Goal: Task Accomplishment & Management: Use online tool/utility

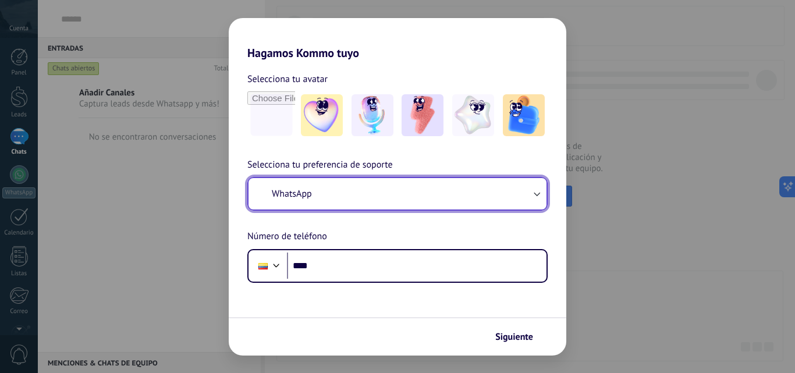
click at [512, 200] on button "WhatsApp" at bounding box center [398, 193] width 298 height 31
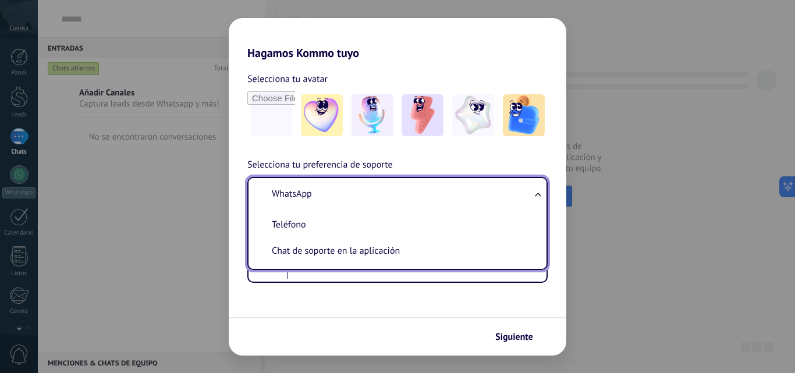
click at [497, 200] on li "WhatsApp" at bounding box center [395, 194] width 284 height 26
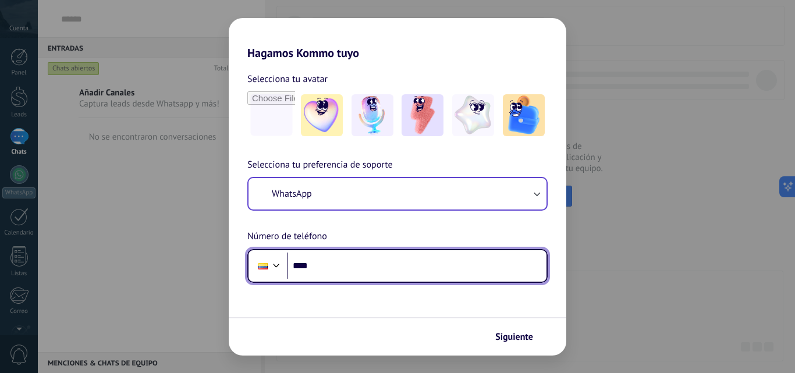
click at [471, 277] on input "****" at bounding box center [417, 266] width 260 height 27
type input "**********"
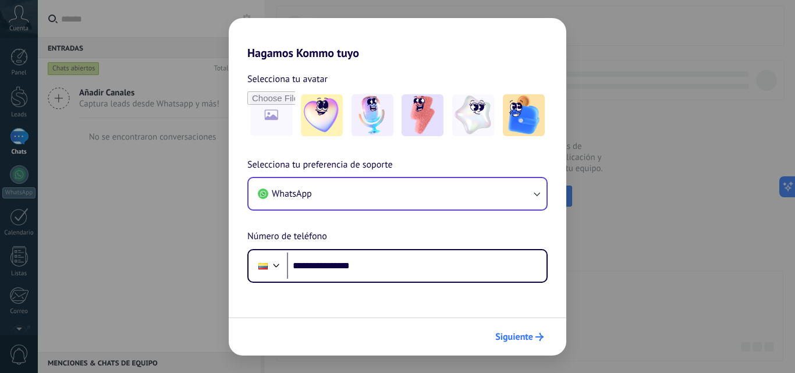
click at [525, 334] on span "Siguiente" at bounding box center [514, 337] width 38 height 8
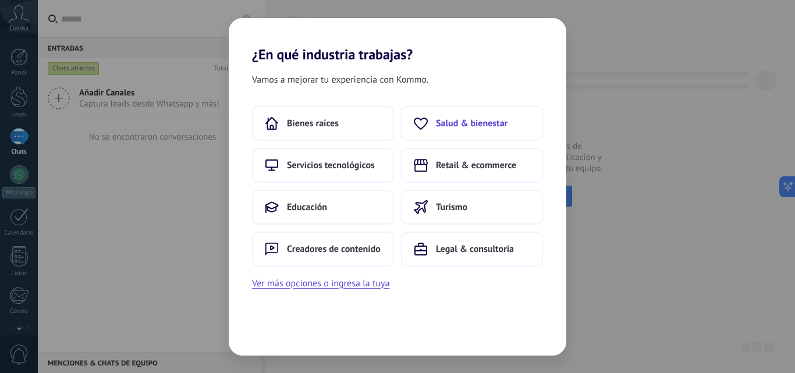
click at [455, 118] on span "Salud & bienestar" at bounding box center [472, 124] width 72 height 12
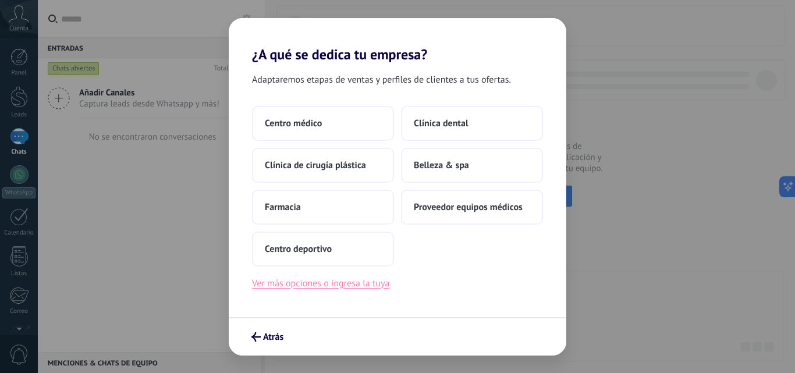
click at [299, 288] on button "Ver más opciones o ingresa la tuya" at bounding box center [320, 283] width 137 height 15
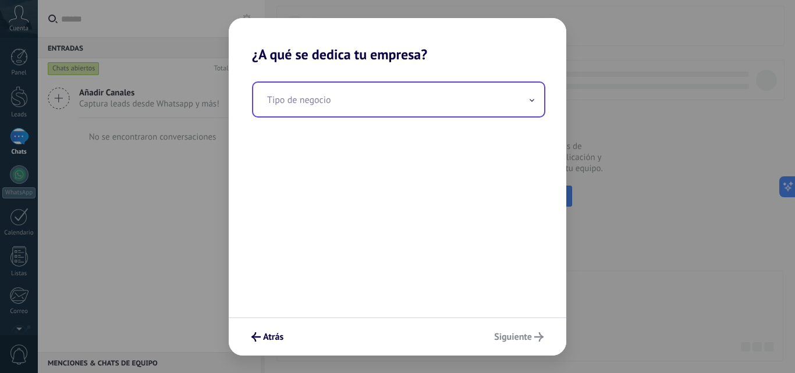
click at [359, 112] on input "text" at bounding box center [398, 100] width 291 height 34
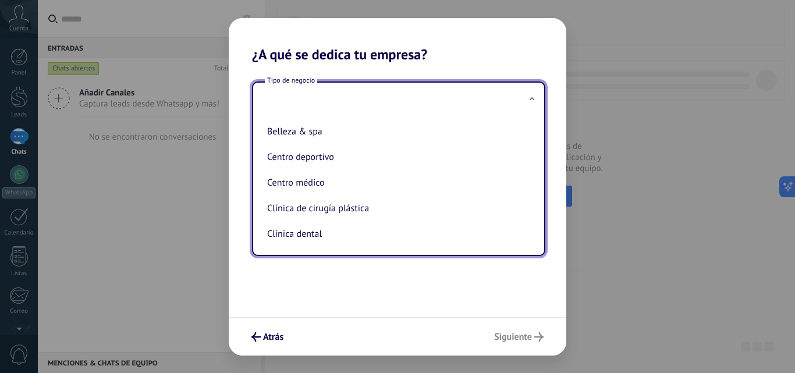
click at [458, 288] on div "Tipo de negocio Belleza & spa Centro deportivo Centro médico Clínica de cirugía…" at bounding box center [398, 190] width 338 height 254
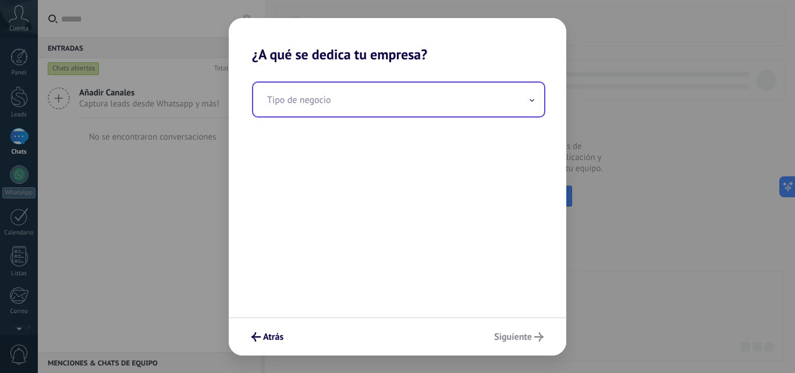
click at [439, 101] on input "text" at bounding box center [398, 100] width 291 height 34
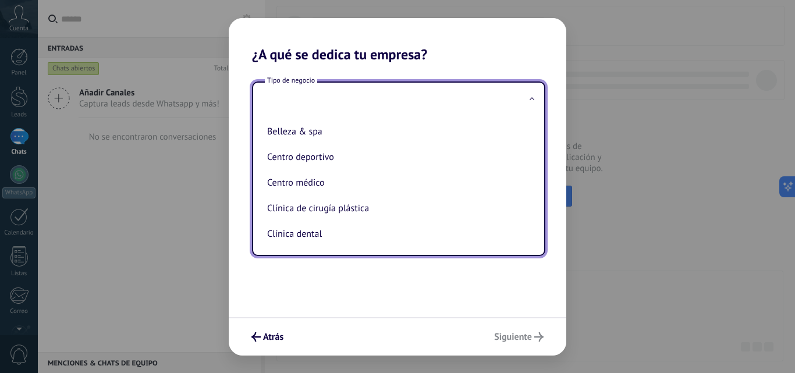
click at [439, 101] on input "text" at bounding box center [398, 100] width 291 height 34
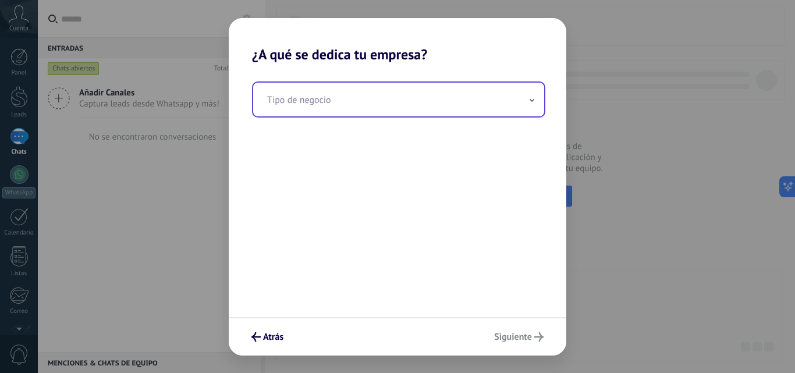
click at [439, 101] on input "text" at bounding box center [398, 100] width 291 height 34
type input "*"
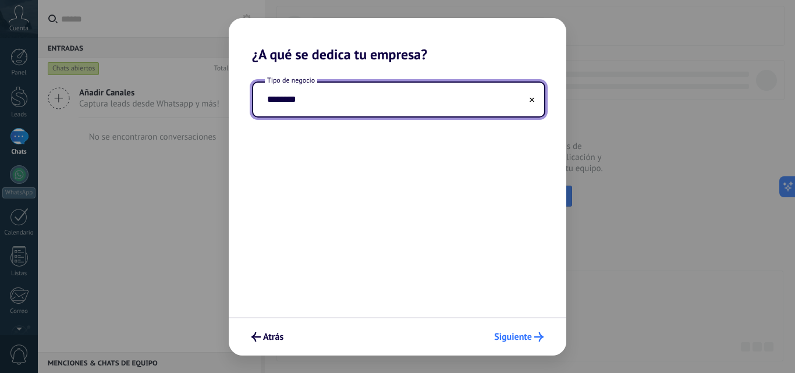
type input "********"
click at [517, 335] on span "Siguiente" at bounding box center [513, 337] width 38 height 8
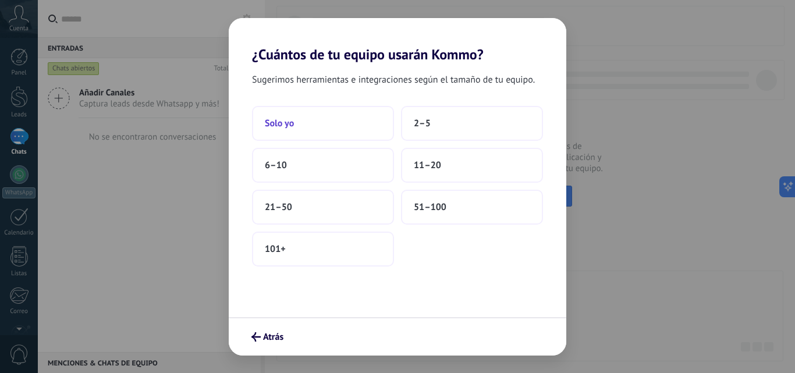
click at [342, 118] on button "Solo yo" at bounding box center [323, 123] width 142 height 35
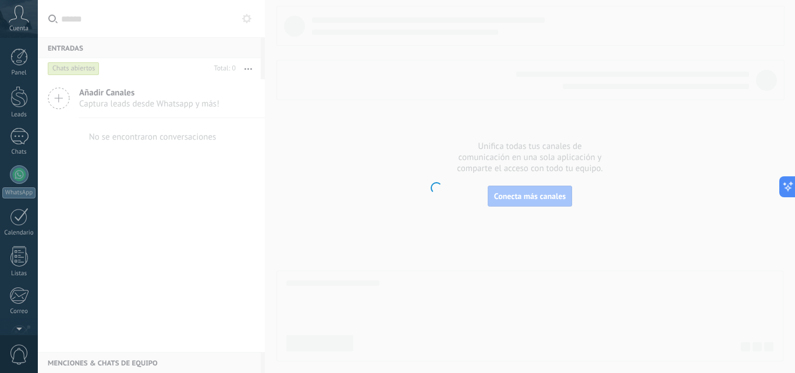
scroll to position [111, 0]
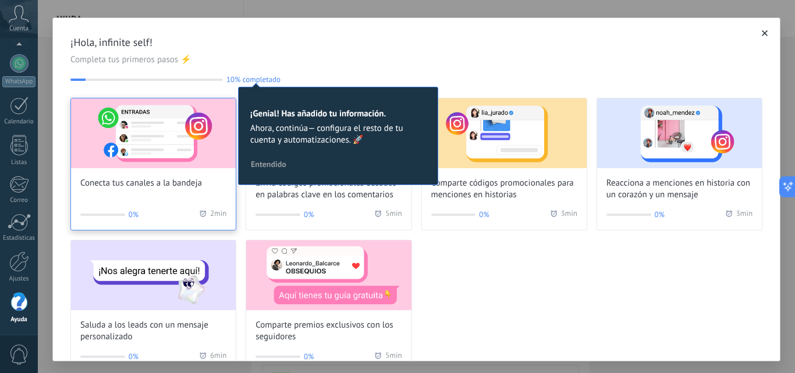
click at [185, 147] on img at bounding box center [153, 133] width 165 height 70
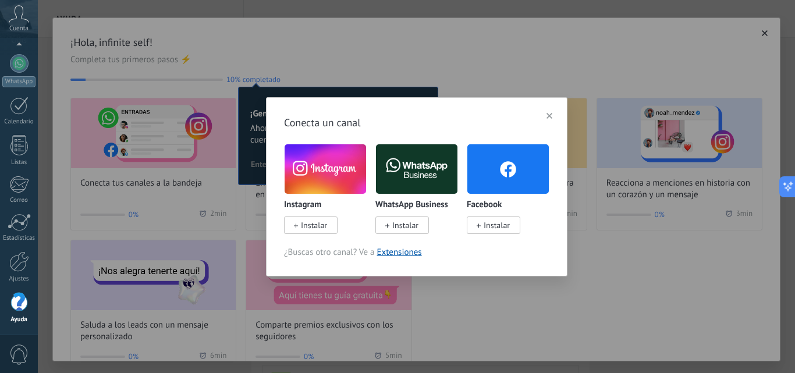
click at [350, 170] on img at bounding box center [326, 168] width 82 height 55
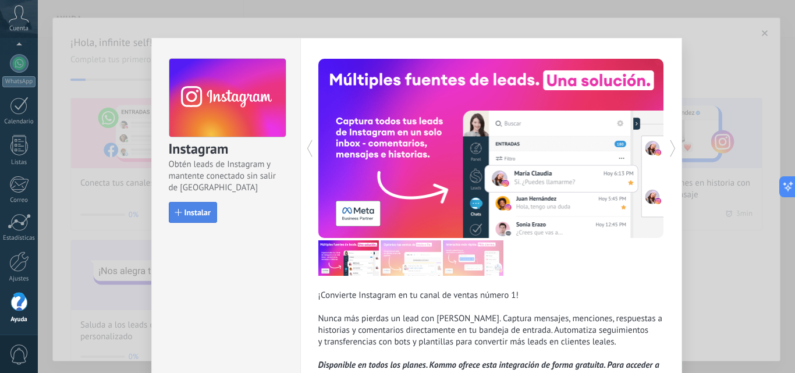
click at [198, 214] on span "Instalar" at bounding box center [198, 212] width 26 height 8
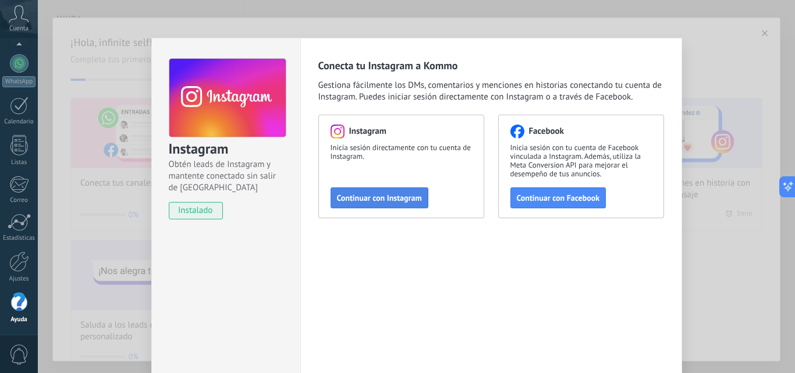
click at [377, 199] on span "Continuar con Instagram" at bounding box center [379, 198] width 85 height 8
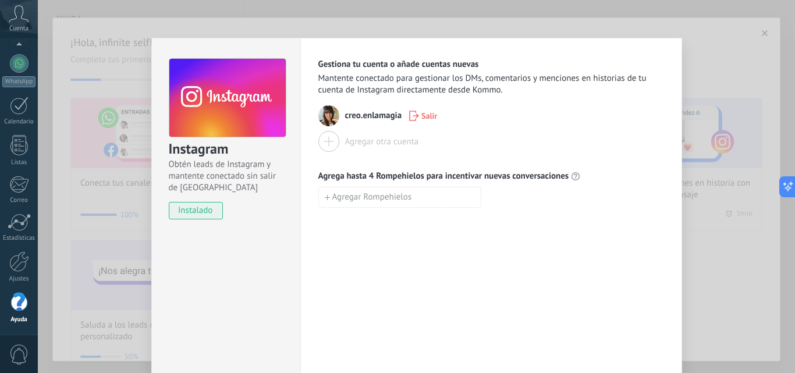
drag, startPoint x: 740, startPoint y: 273, endPoint x: 735, endPoint y: 232, distance: 41.0
click at [738, 204] on div "Instagram Obtén leads de Instagram y mantente conectado sin salir de Kommo inst…" at bounding box center [416, 186] width 757 height 373
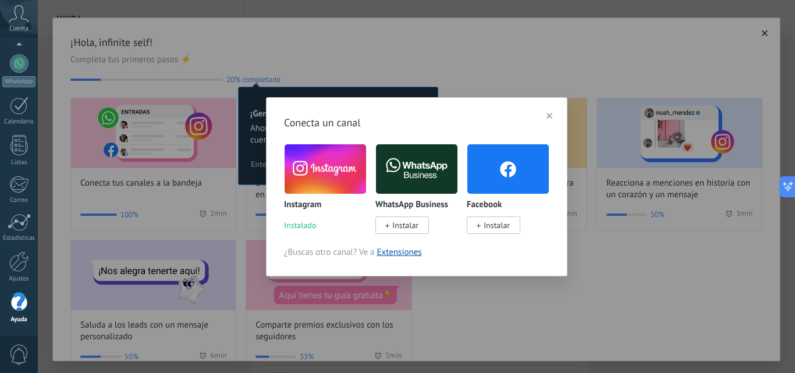
click at [548, 113] on span "button" at bounding box center [550, 116] width 6 height 8
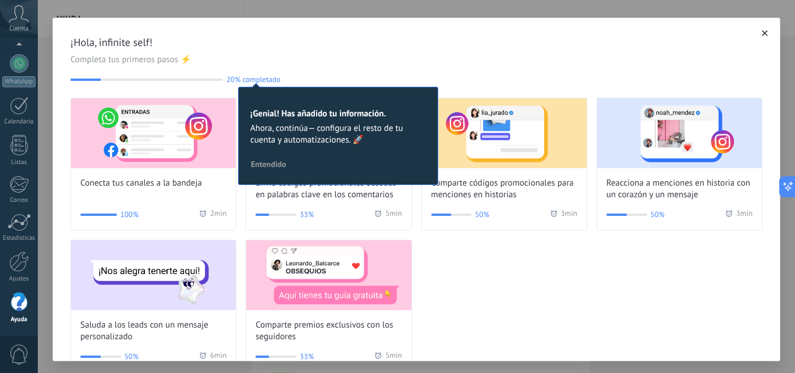
click at [277, 160] on span "Entendido" at bounding box center [269, 164] width 36 height 8
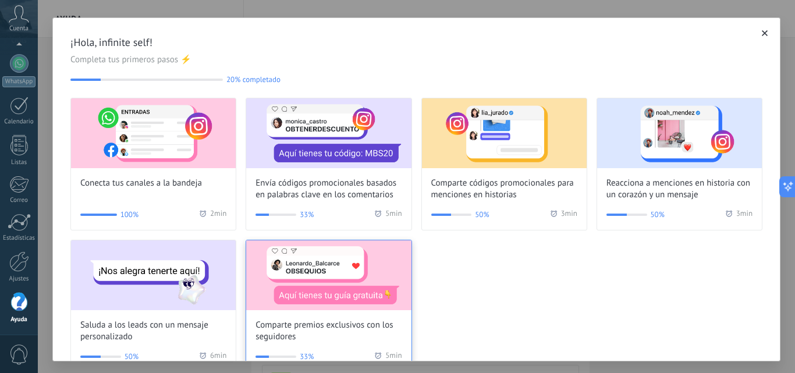
click at [339, 271] on img at bounding box center [328, 275] width 165 height 70
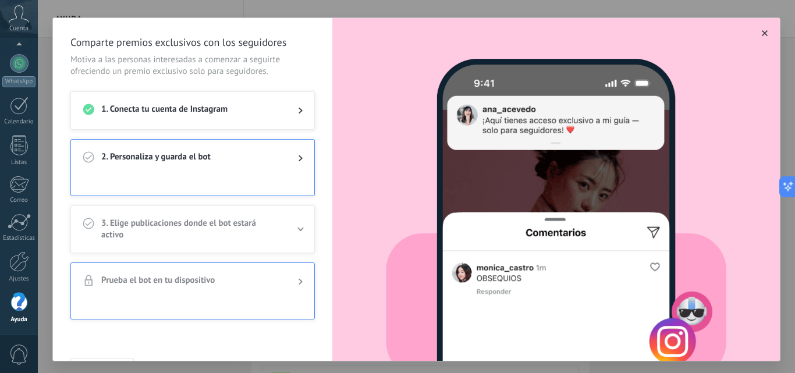
click at [293, 159] on div at bounding box center [290, 158] width 23 height 14
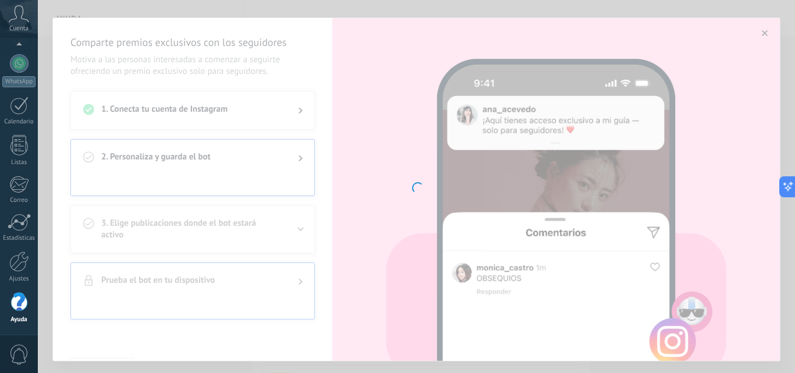
click at [299, 156] on div at bounding box center [416, 186] width 757 height 373
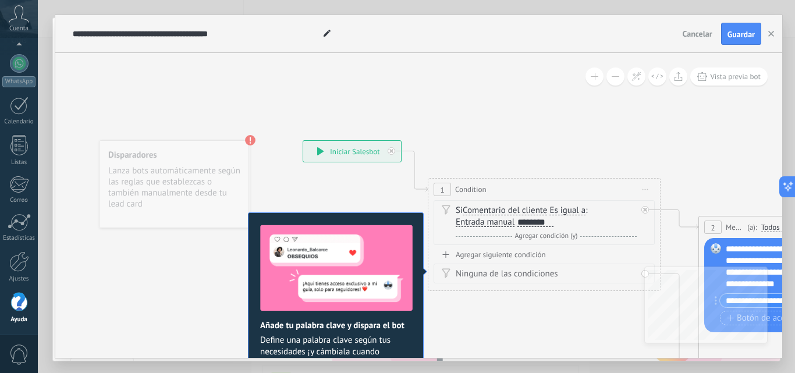
click at [551, 224] on div "********" at bounding box center [536, 222] width 36 height 9
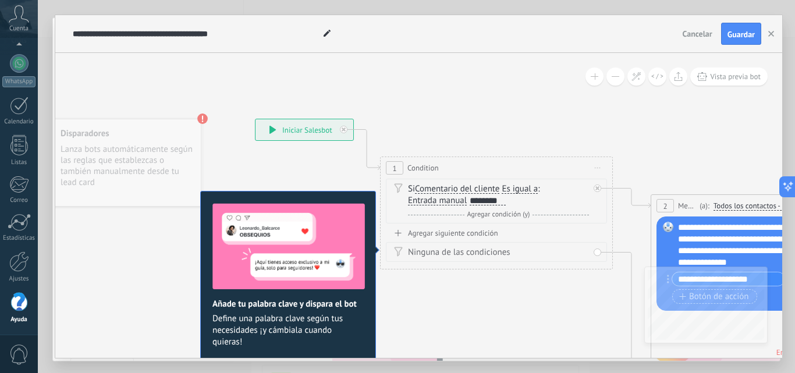
drag, startPoint x: 737, startPoint y: 180, endPoint x: 689, endPoint y: 158, distance: 52.4
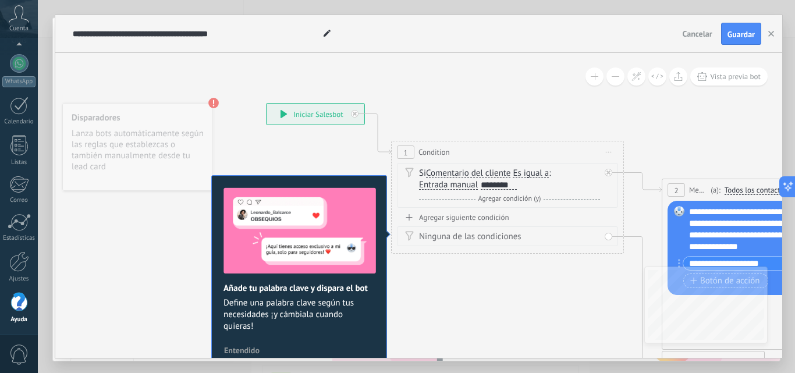
drag, startPoint x: 689, startPoint y: 158, endPoint x: 700, endPoint y: 143, distance: 19.2
drag, startPoint x: 369, startPoint y: 359, endPoint x: 383, endPoint y: 357, distance: 14.1
click at [383, 357] on div "**********" at bounding box center [416, 186] width 757 height 373
drag, startPoint x: 383, startPoint y: 357, endPoint x: 408, endPoint y: 356, distance: 25.1
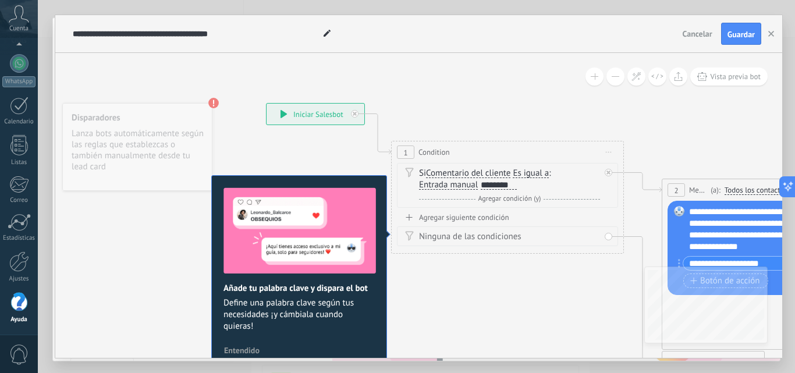
click at [266, 103] on div "**********" at bounding box center [266, 103] width 0 height 0
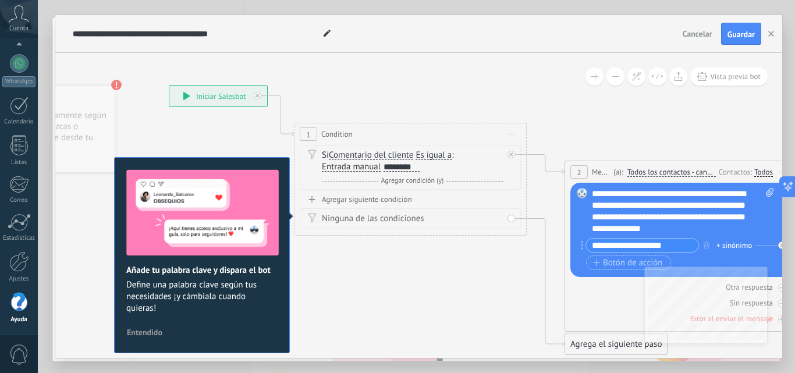
drag, startPoint x: 458, startPoint y: 321, endPoint x: 361, endPoint y: 303, distance: 99.0
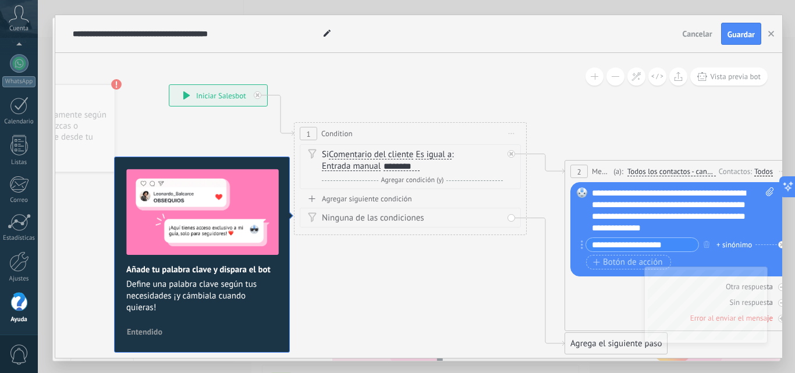
click at [399, 200] on div "Agregar siguiente condición" at bounding box center [410, 199] width 221 height 10
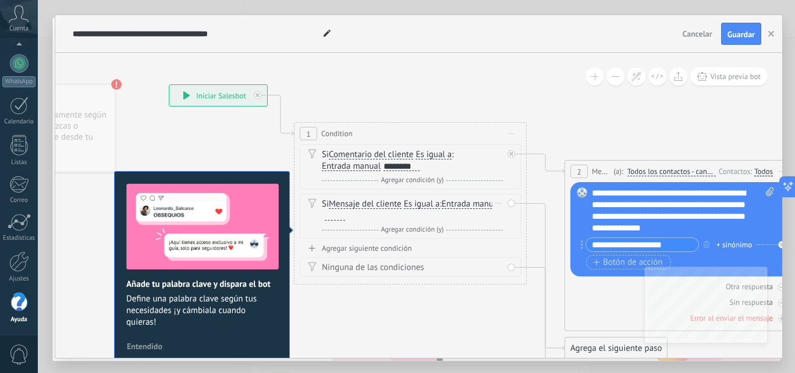
click at [511, 205] on div "Si Mensaje del cliente Mensaje del cliente Emoción de la conversación Comentari…" at bounding box center [410, 216] width 221 height 45
click at [511, 203] on div "Si Mensaje del cliente Mensaje del cliente Emoción de la conversación Comentari…" at bounding box center [410, 216] width 221 height 45
click at [345, 217] on div at bounding box center [335, 215] width 20 height 9
click at [512, 151] on div at bounding box center [512, 154] width 8 height 8
click at [511, 154] on div "Si Comentario del cliente Mensaje del cliente Emoción de la conversación Coment…" at bounding box center [410, 166] width 221 height 45
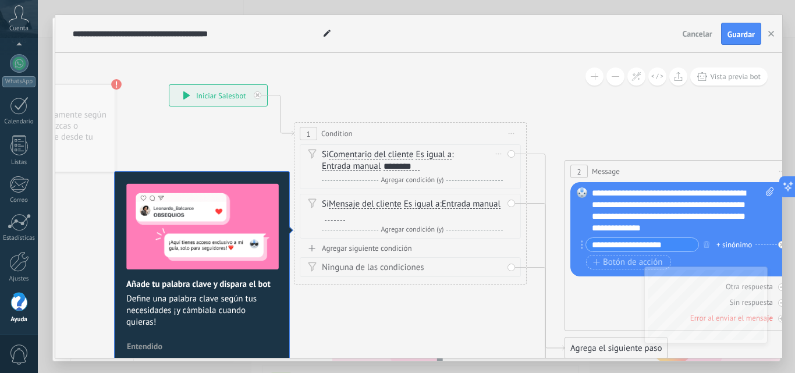
click at [511, 154] on div "Si Comentario del cliente Mensaje del cliente Emoción de la conversación Coment…" at bounding box center [410, 166] width 221 height 45
drag, startPoint x: 448, startPoint y: 158, endPoint x: 444, endPoint y: 165, distance: 7.8
click at [441, 171] on div "Si Comentario del cliente Mensaje del cliente Emoción de la conversación Coment…" at bounding box center [412, 160] width 181 height 23
drag, startPoint x: 445, startPoint y: 164, endPoint x: 449, endPoint y: 193, distance: 29.5
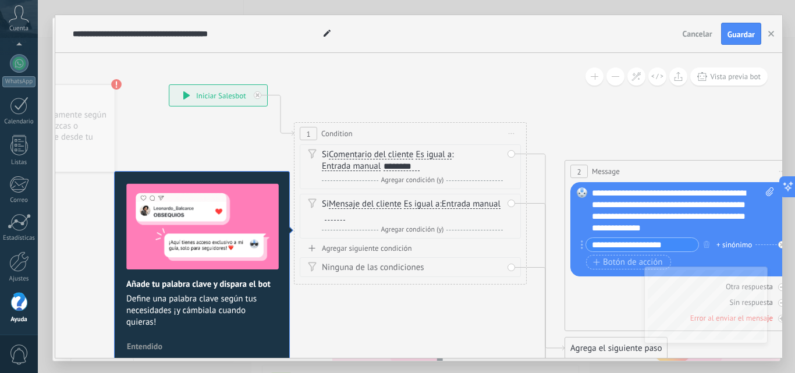
click at [449, 193] on div "Si Comentario del cliente Mensaje del cliente Emoción de la conversación Coment…" at bounding box center [410, 193] width 221 height 99
click at [409, 219] on div "Si Mensaje del cliente Mensaje del cliente Emoción de la conversación Comentari…" at bounding box center [412, 210] width 181 height 23
click at [345, 218] on div at bounding box center [335, 215] width 20 height 9
drag, startPoint x: 601, startPoint y: 295, endPoint x: 466, endPoint y: 261, distance: 138.7
click at [169, 84] on div "**********" at bounding box center [169, 84] width 0 height 0
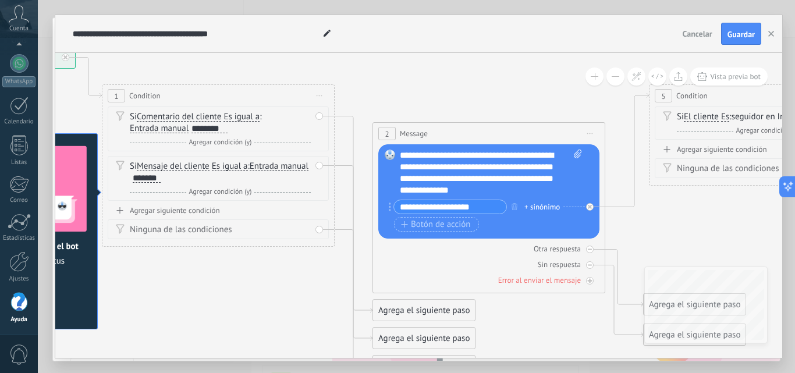
drag, startPoint x: 560, startPoint y: 295, endPoint x: 368, endPoint y: 256, distance: 196.0
click at [368, 256] on icon at bounding box center [772, 211] width 2172 height 913
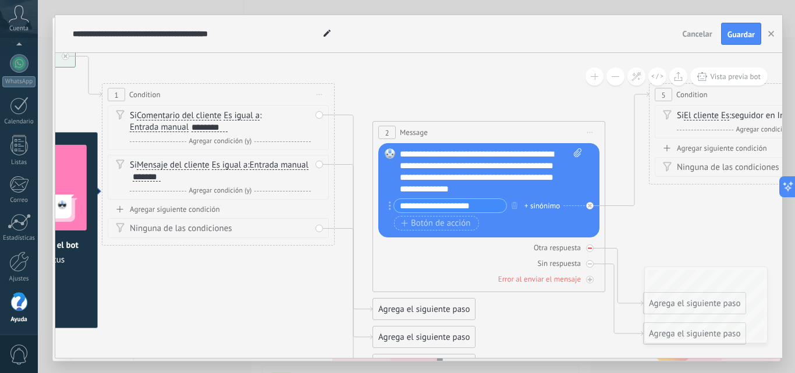
click at [0, 0] on icon at bounding box center [0, 0] width 0 height 0
click at [562, 179] on div "**********" at bounding box center [491, 171] width 182 height 47
click at [485, 191] on div "**********" at bounding box center [491, 171] width 182 height 47
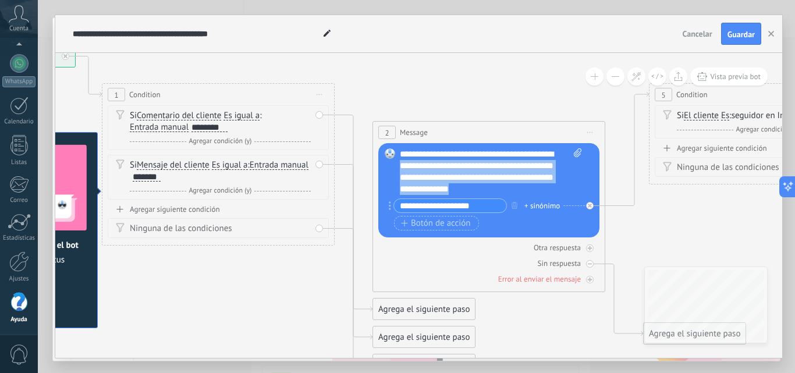
drag, startPoint x: 485, startPoint y: 191, endPoint x: 398, endPoint y: 164, distance: 90.8
click at [398, 164] on div "Reemplazar Quitar Convertir a mensaje de voz Arrastre la imagen aquí para adjun…" at bounding box center [488, 190] width 221 height 94
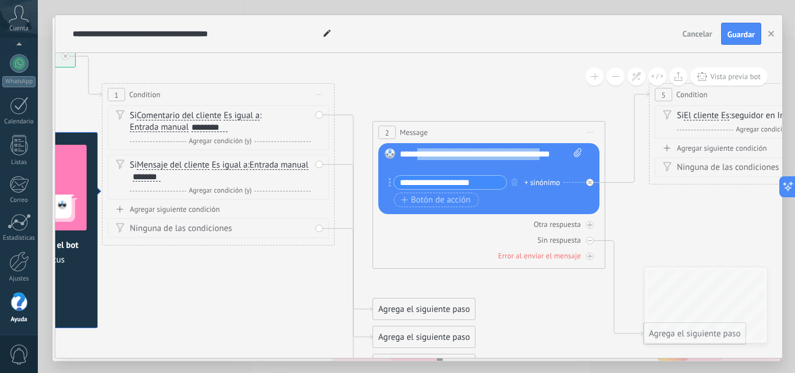
drag, startPoint x: 547, startPoint y: 151, endPoint x: 420, endPoint y: 153, distance: 126.3
click at [420, 153] on div "**********" at bounding box center [491, 159] width 182 height 23
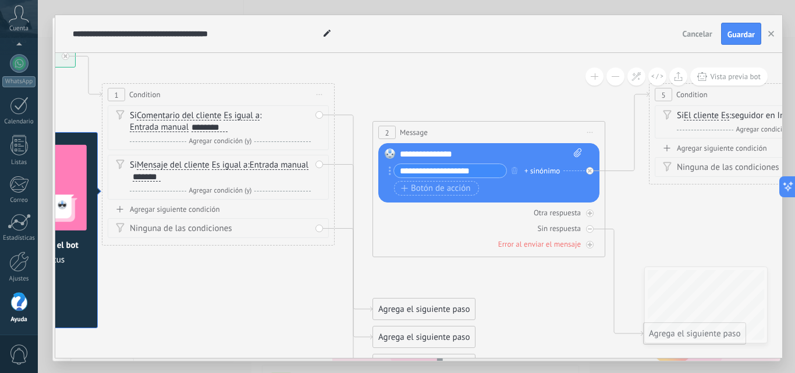
click at [475, 154] on div "**********" at bounding box center [491, 154] width 182 height 12
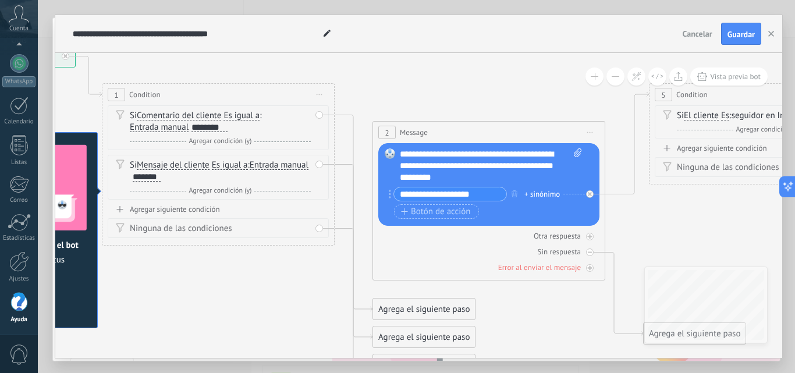
click at [460, 154] on div "**********" at bounding box center [491, 165] width 182 height 35
click at [514, 193] on icon "button" at bounding box center [515, 193] width 6 height 7
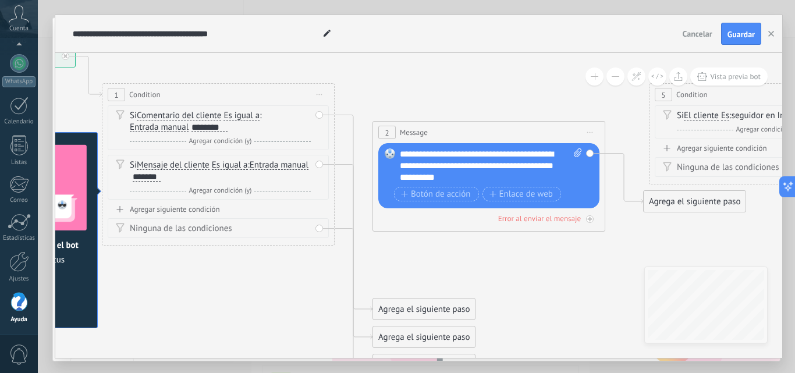
click at [680, 202] on div "Agrega el siguiente paso" at bounding box center [695, 201] width 102 height 19
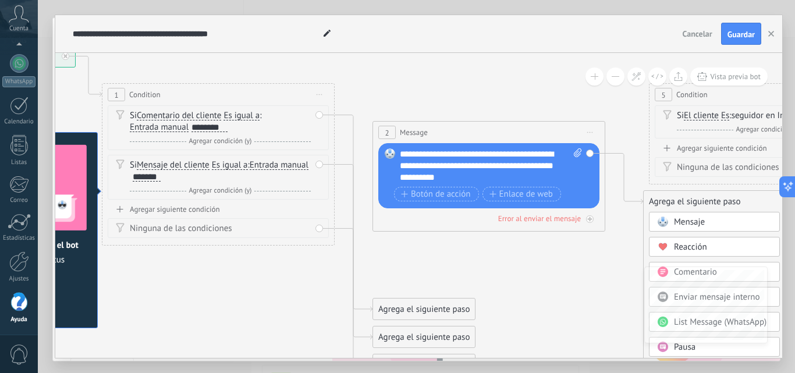
click at [717, 221] on div "Mensaje" at bounding box center [723, 223] width 98 height 12
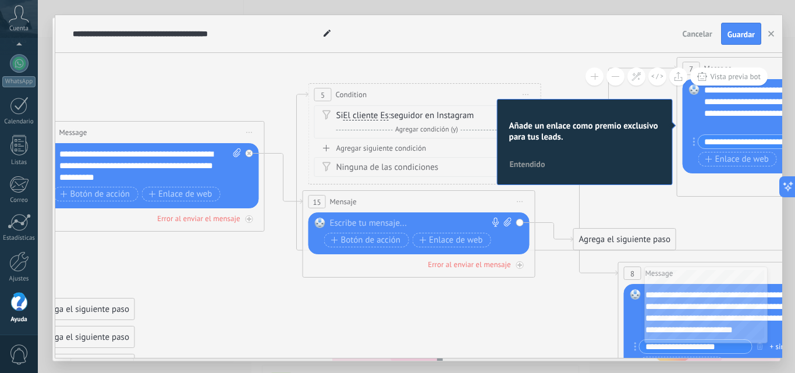
click at [143, 176] on div "**********" at bounding box center [150, 165] width 182 height 35
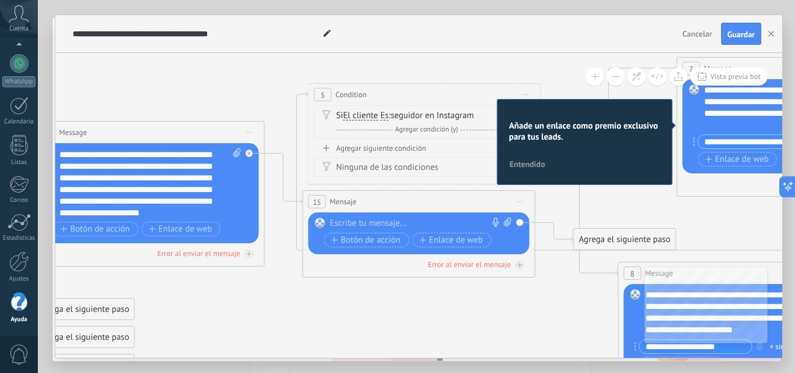
scroll to position [23, 0]
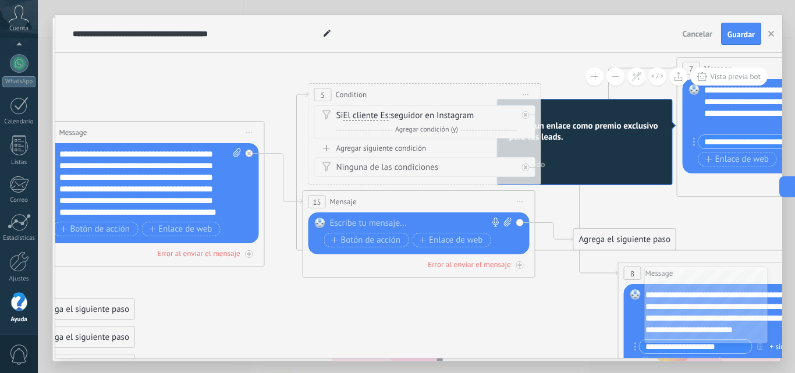
click at [409, 114] on span "seguidor en Instagram Vacío seguidor en Instagram seguidor en Instagram Vacío s…" at bounding box center [432, 115] width 83 height 11
click at [0, 0] on icon at bounding box center [0, 0] width 0 height 0
click at [595, 126] on div "Agrega el siguiente paso" at bounding box center [631, 126] width 102 height 19
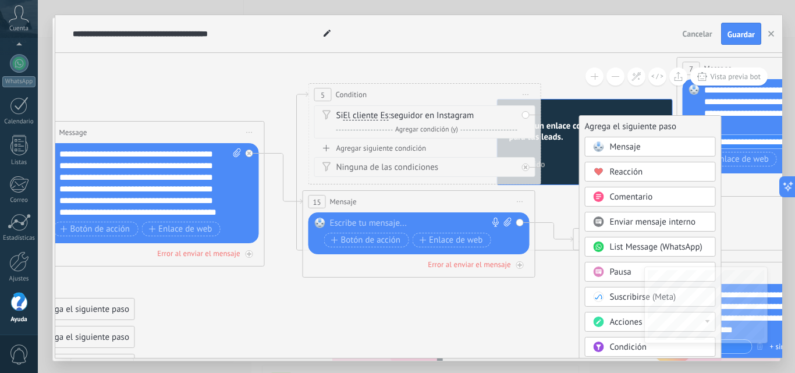
click at [625, 149] on span "Mensaje" at bounding box center [625, 146] width 31 height 11
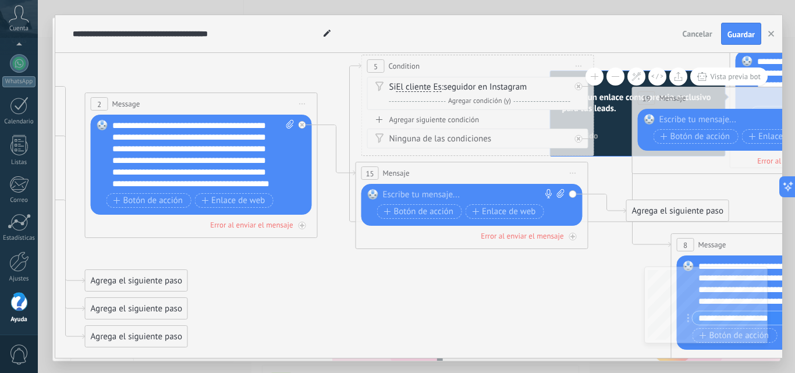
drag, startPoint x: 254, startPoint y: 318, endPoint x: 583, endPoint y: 288, distance: 330.9
click at [583, 288] on icon at bounding box center [484, 211] width 2172 height 970
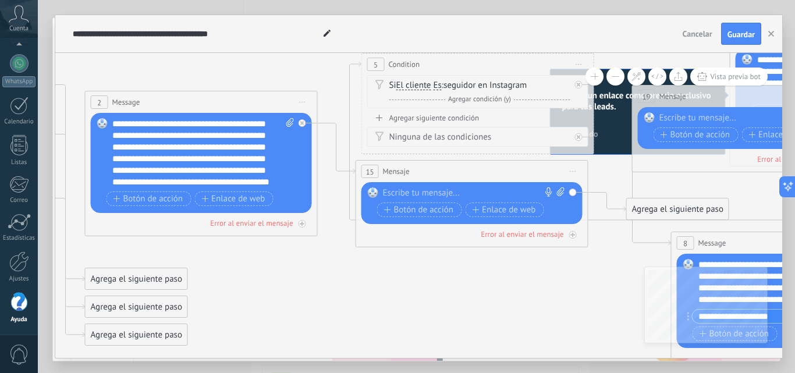
click at [573, 191] on div "Reemplazar Quitar Convertir a mensaje de voz Arrastre la imagen aquí para adjun…" at bounding box center [472, 203] width 221 height 42
click at [577, 84] on icon at bounding box center [579, 85] width 4 height 4
click at [579, 59] on span "Iniciar vista previa aquí Cambiar nombre Duplicar [GEOGRAPHIC_DATA]" at bounding box center [579, 64] width 19 height 17
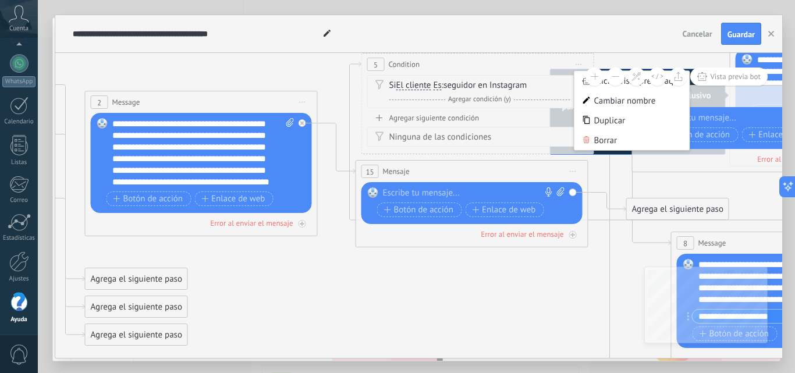
click at [616, 75] on button at bounding box center [616, 77] width 18 height 18
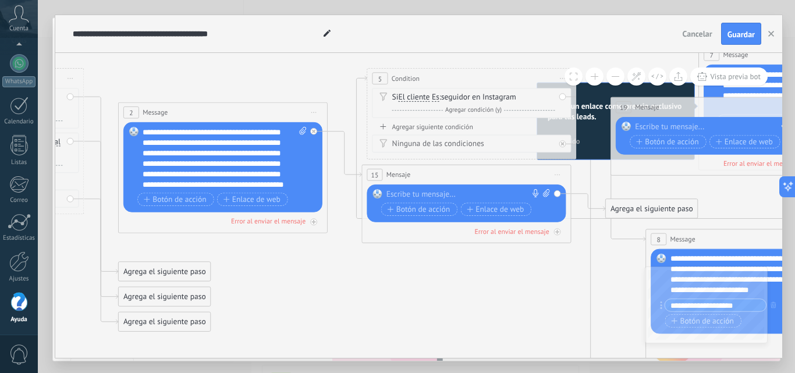
click at [548, 272] on icon at bounding box center [477, 221] width 1955 height 898
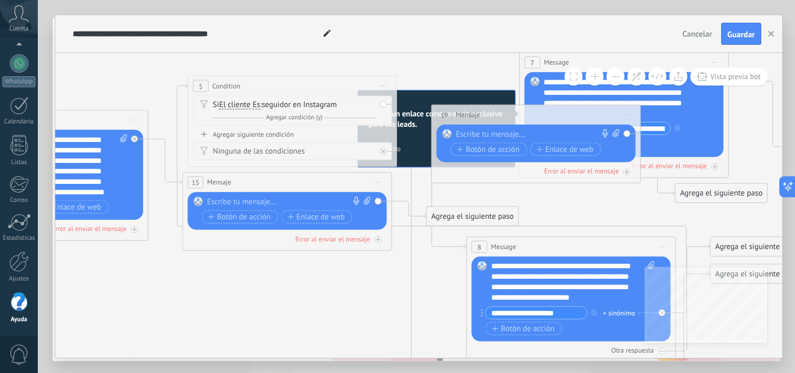
drag, startPoint x: 603, startPoint y: 217, endPoint x: 444, endPoint y: 217, distance: 159.5
click at [434, 221] on div "Agrega el siguiente paso" at bounding box center [473, 216] width 92 height 17
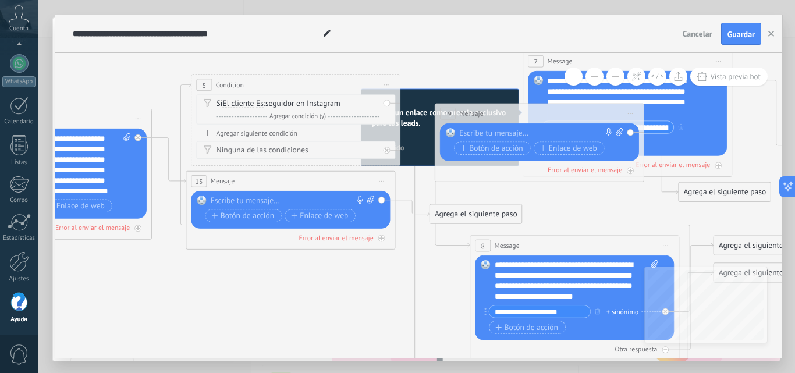
click at [444, 214] on div "Agrega el siguiente paso" at bounding box center [476, 214] width 92 height 17
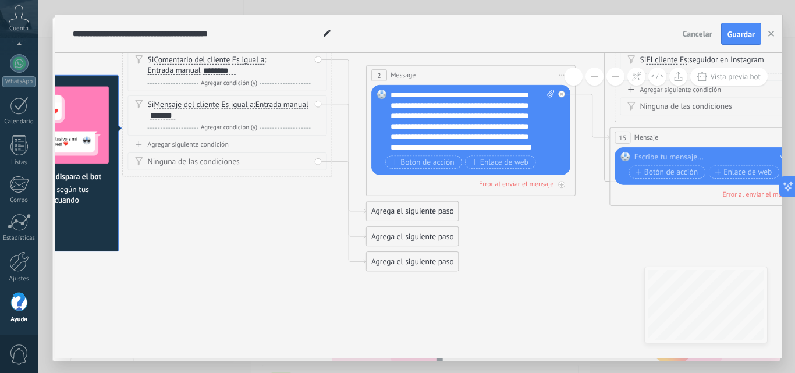
drag, startPoint x: 293, startPoint y: 300, endPoint x: 750, endPoint y: 264, distance: 457.8
click at [750, 264] on icon at bounding box center [725, 184] width 1955 height 898
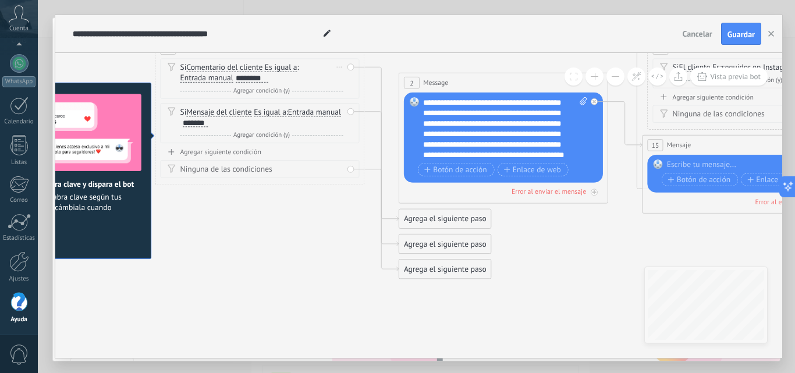
drag, startPoint x: 273, startPoint y: 81, endPoint x: 218, endPoint y: 68, distance: 56.8
click at [218, 68] on div "Si Comentario del cliente Mensaje del cliente Emoción de la conversación Coment…" at bounding box center [261, 73] width 163 height 21
click at [279, 80] on div "Si Comentario del cliente Mensaje del cliente Emoción de la conversación Coment…" at bounding box center [261, 73] width 163 height 21
click at [271, 76] on div "Si Comentario del cliente Mensaje del cliente Emoción de la conversación Coment…" at bounding box center [261, 73] width 163 height 21
click at [262, 73] on div "Si Comentario del cliente Mensaje del cliente Emoción de la conversación Coment…" at bounding box center [261, 73] width 163 height 21
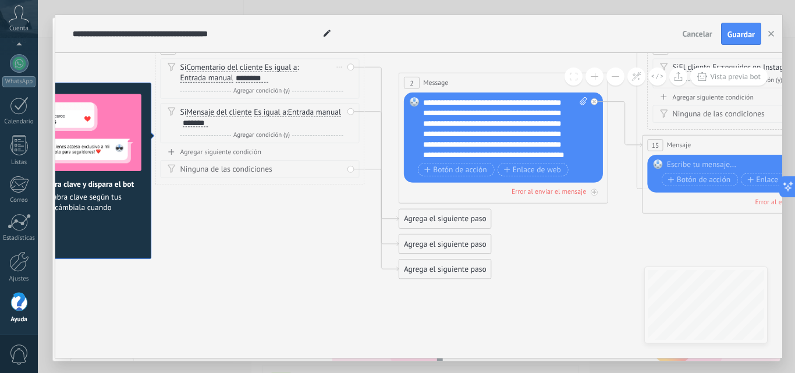
click at [262, 73] on div "Si Comentario del cliente Mensaje del cliente Emoción de la conversación Coment…" at bounding box center [261, 73] width 163 height 21
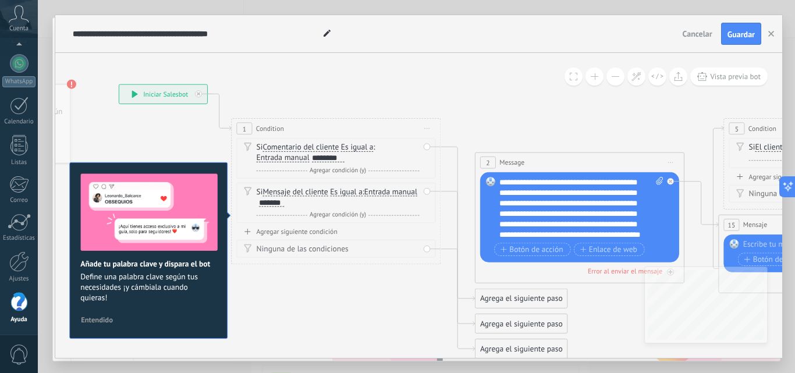
drag, startPoint x: 228, startPoint y: 261, endPoint x: 313, endPoint y: 327, distance: 107.8
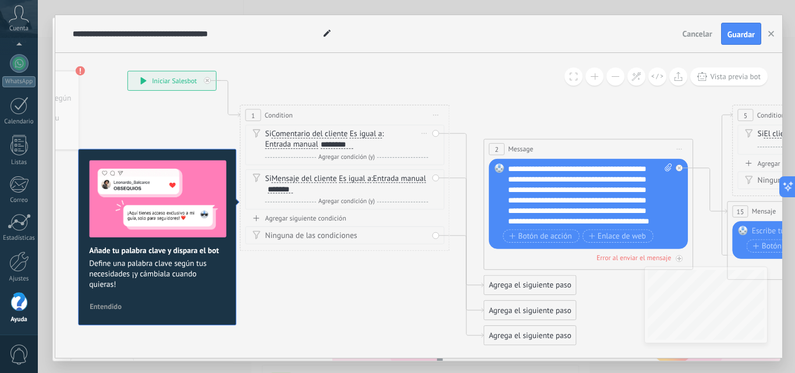
click at [266, 133] on div "Si Comentario del cliente Mensaje del cliente Emoción de la conversación Coment…" at bounding box center [346, 139] width 163 height 21
click at [298, 137] on span "Comentario del cliente" at bounding box center [309, 134] width 76 height 8
click at [298, 137] on button "Comentario del cliente" at bounding box center [331, 134] width 131 height 19
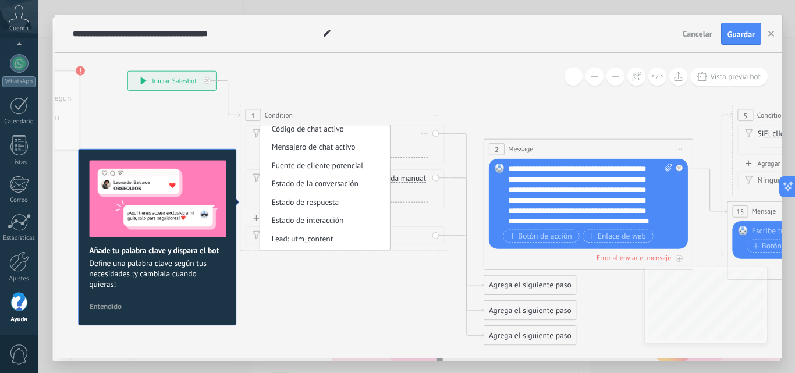
scroll to position [0, 0]
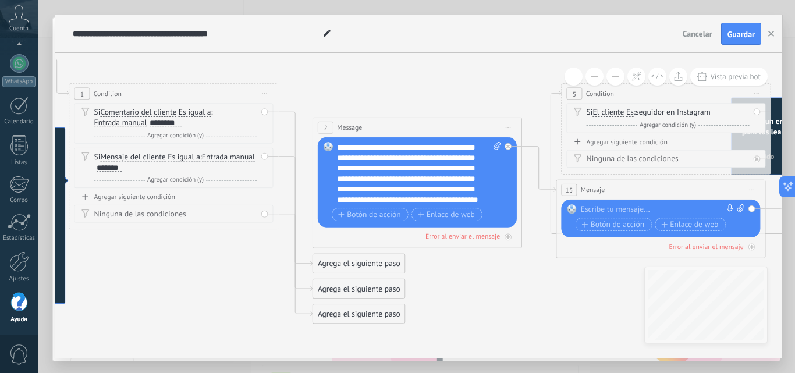
drag, startPoint x: 626, startPoint y: 281, endPoint x: 455, endPoint y: 260, distance: 172.5
click at [455, 260] on icon at bounding box center [671, 237] width 1955 height 898
click at [371, 270] on div "Agrega el siguiente paso" at bounding box center [359, 263] width 92 height 17
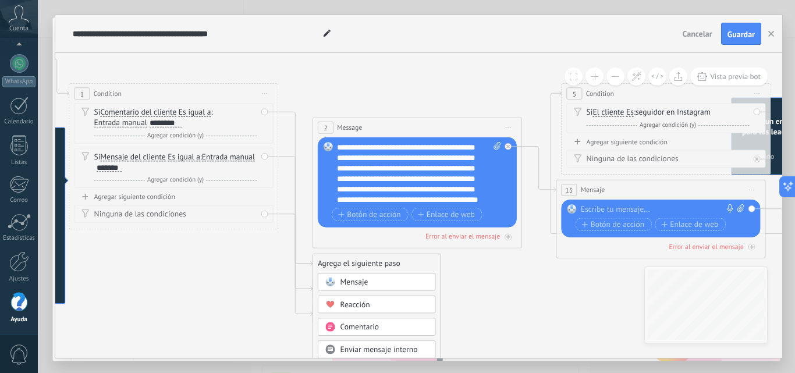
click at [381, 281] on div "Mensaje" at bounding box center [385, 282] width 88 height 10
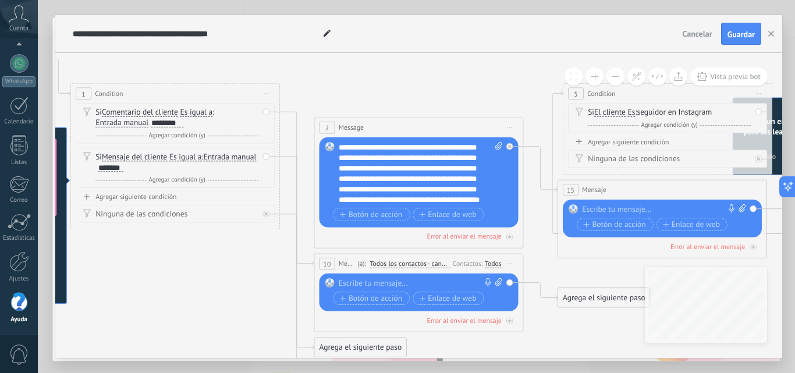
click at [401, 262] on span "Todos los contactos - canales seleccionados" at bounding box center [410, 264] width 80 height 8
click at [401, 262] on button "Todos los contactos - canales seleccionados" at bounding box center [430, 264] width 131 height 19
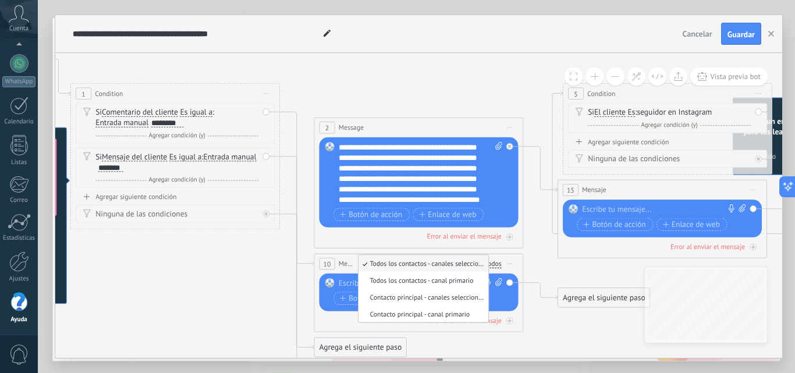
click at [282, 293] on icon at bounding box center [673, 237] width 1955 height 898
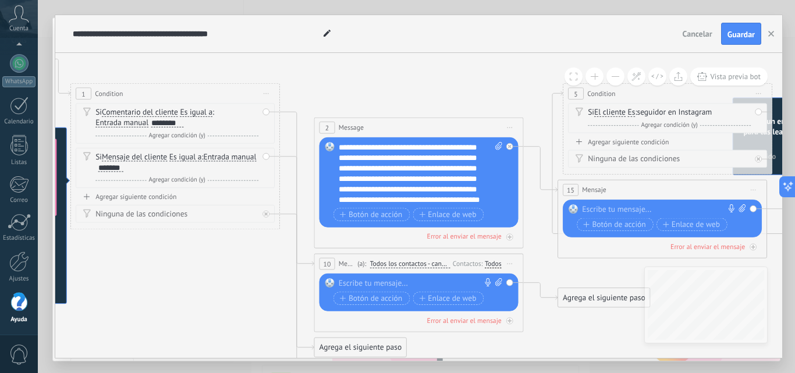
click at [331, 263] on span "10" at bounding box center [328, 264] width 8 height 9
click at [510, 284] on div "Reemplazar Quitar Convertir a mensaje de voz Arrastre la imagen aquí para adjun…" at bounding box center [419, 293] width 199 height 38
click at [498, 280] on icon at bounding box center [498, 282] width 7 height 8
click input "Subir" at bounding box center [0, 0] width 0 height 0
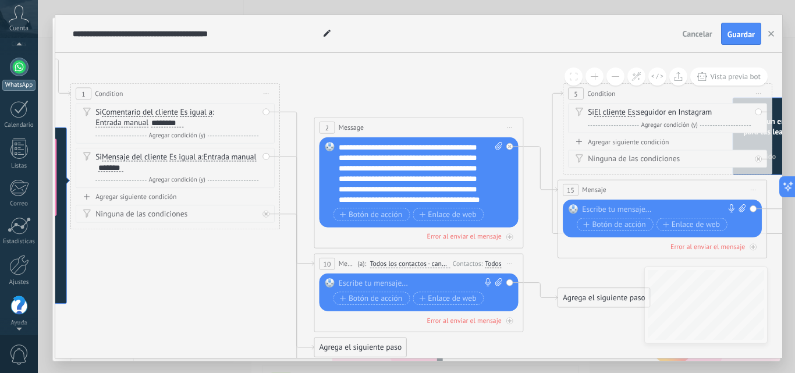
click at [15, 63] on div at bounding box center [19, 67] width 19 height 19
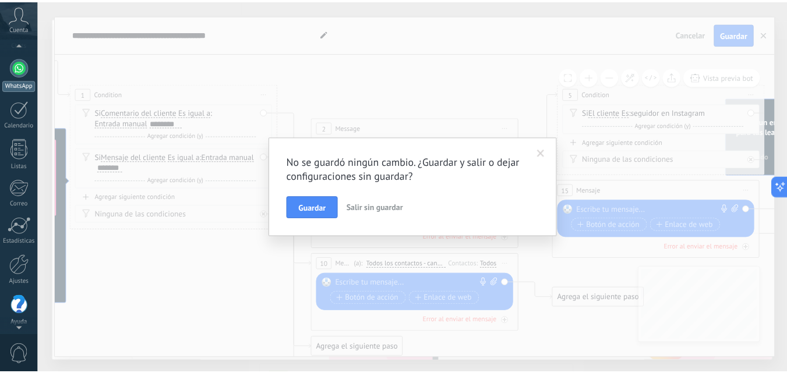
scroll to position [111, 0]
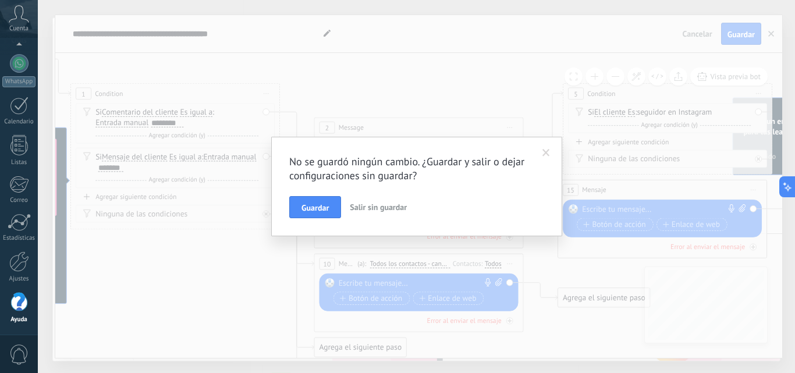
click at [550, 151] on span at bounding box center [547, 153] width 8 height 8
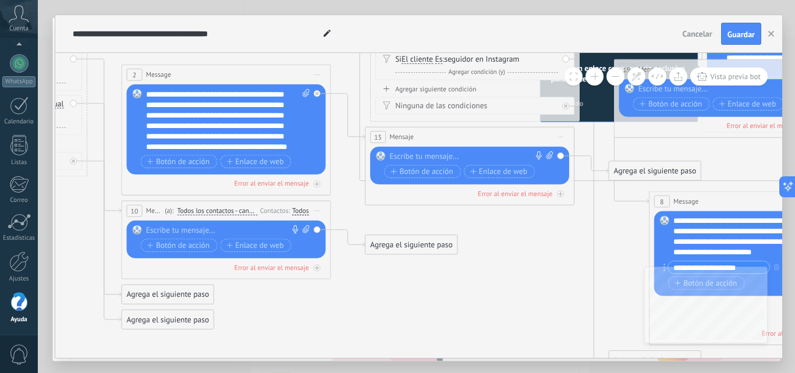
drag, startPoint x: 547, startPoint y: 328, endPoint x: 355, endPoint y: 275, distance: 199.8
click at [355, 275] on icon at bounding box center [480, 184] width 1955 height 898
click at [304, 228] on icon at bounding box center [306, 229] width 7 height 8
click input "Subir" at bounding box center [0, 0] width 0 height 0
click at [327, 33] on use at bounding box center [327, 33] width 7 height 7
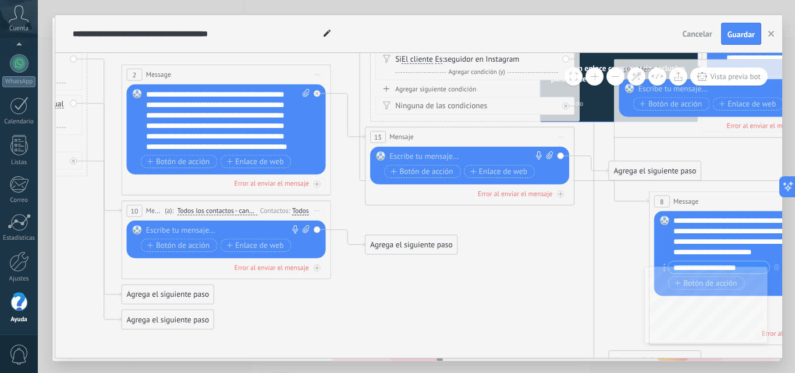
click at [327, 33] on use at bounding box center [327, 33] width 7 height 7
click at [429, 240] on div "Agrega el siguiente paso" at bounding box center [412, 244] width 92 height 17
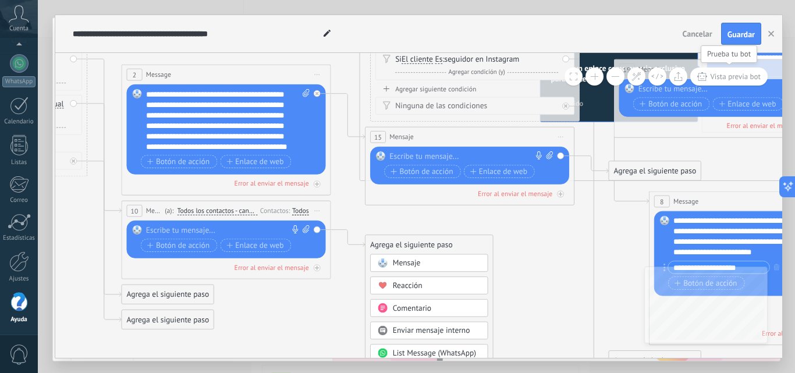
click at [720, 73] on span "Vista previa bot" at bounding box center [735, 77] width 51 height 10
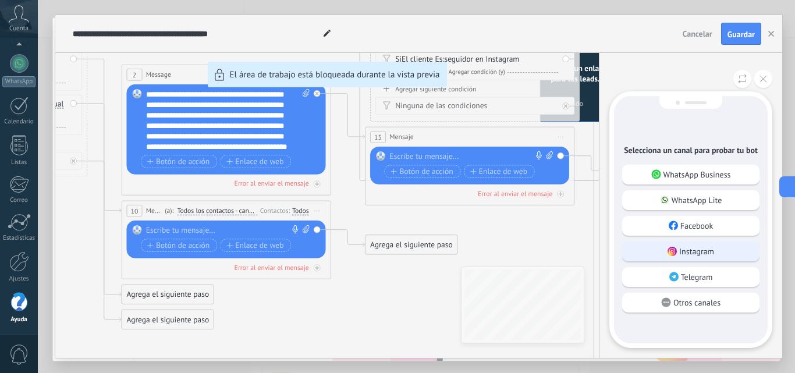
click at [710, 249] on p "Instagram" at bounding box center [696, 251] width 35 height 10
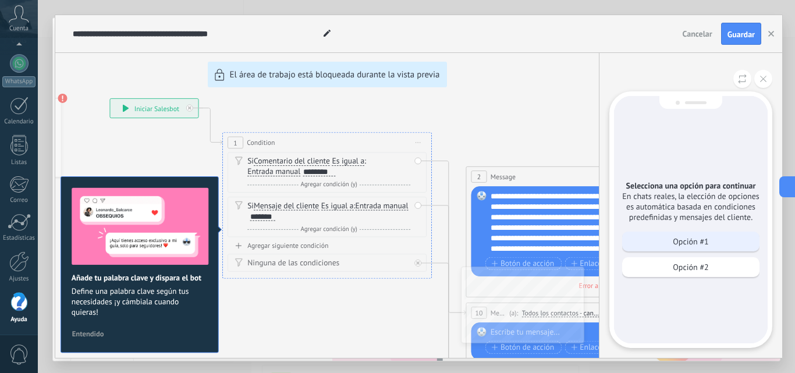
click at [702, 240] on p "Opción #1" at bounding box center [691, 241] width 36 height 10
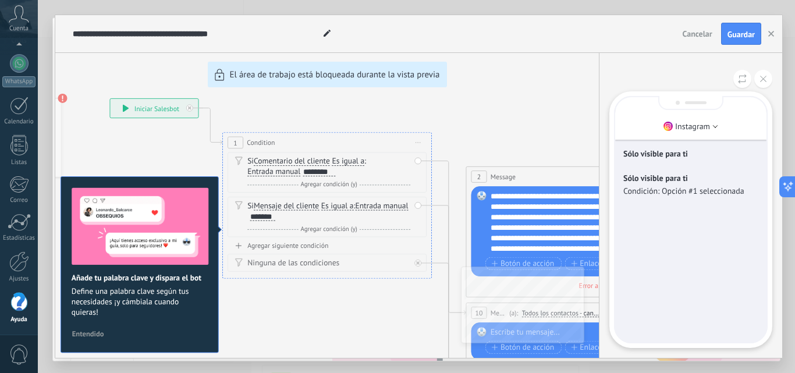
click at [685, 180] on p "Sólo visible para ti" at bounding box center [691, 178] width 135 height 10
click at [697, 278] on div "Sólo visible para ti Sólo visible para ti Condición: Opción #1 seleccionada" at bounding box center [690, 219] width 151 height 245
click at [711, 124] on li "Instagram" at bounding box center [690, 126] width 151 height 17
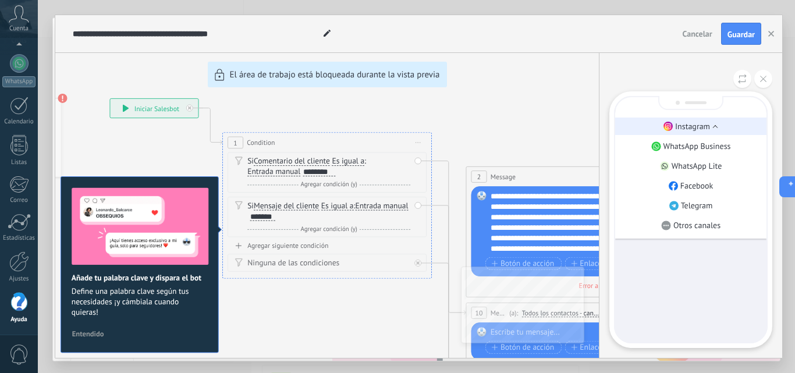
click at [711, 130] on li "Instagram" at bounding box center [690, 126] width 151 height 17
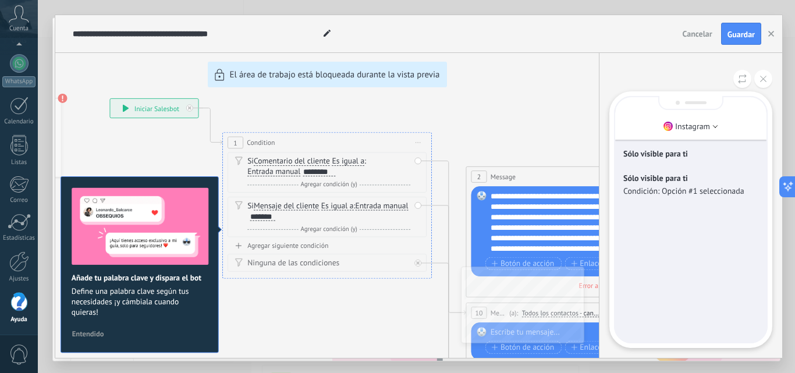
click at [700, 192] on p "Condición: Opción #1 seleccionada" at bounding box center [691, 191] width 135 height 10
click at [678, 152] on p "Sólo visible para ti" at bounding box center [691, 153] width 135 height 10
click at [676, 266] on div "Sólo visible para ti Sólo visible para ti Condición: Opción #1 seleccionada" at bounding box center [690, 219] width 151 height 245
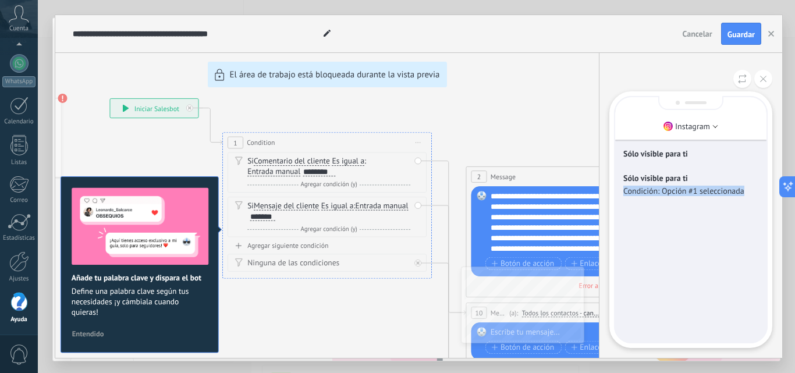
click at [676, 266] on div "Sólo visible para ti Sólo visible para ti Condición: Opción #1 seleccionada" at bounding box center [690, 219] width 151 height 245
click at [551, 118] on div "**********" at bounding box center [418, 186] width 727 height 343
click at [532, 116] on div "**********" at bounding box center [418, 186] width 727 height 343
drag, startPoint x: 383, startPoint y: 317, endPoint x: 380, endPoint y: 303, distance: 14.4
click at [427, 313] on div "**********" at bounding box center [418, 186] width 727 height 343
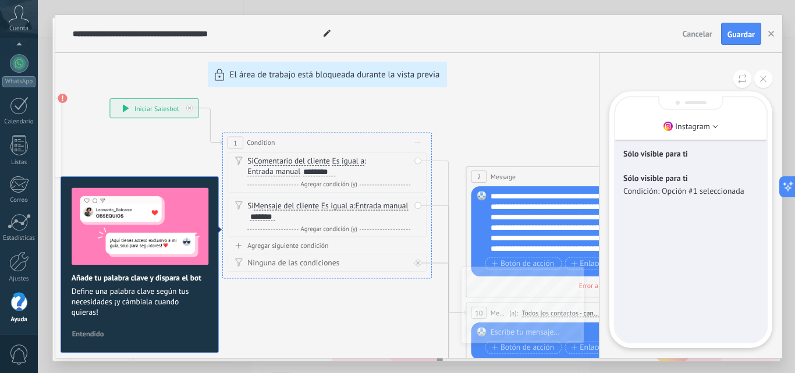
click at [499, 106] on div "**********" at bounding box center [418, 186] width 727 height 343
click at [767, 73] on button at bounding box center [763, 79] width 18 height 18
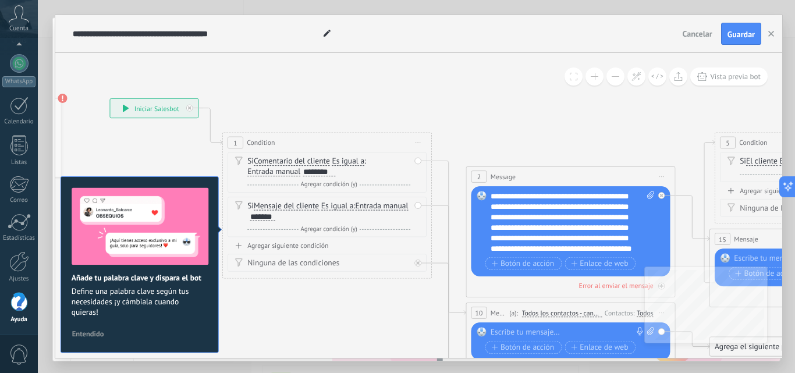
drag, startPoint x: 647, startPoint y: 203, endPoint x: 567, endPoint y: 174, distance: 85.5
click at [567, 174] on div "2 Message ******* (a): Todos los contactos - canales seleccionados Todos los co…" at bounding box center [571, 232] width 210 height 131
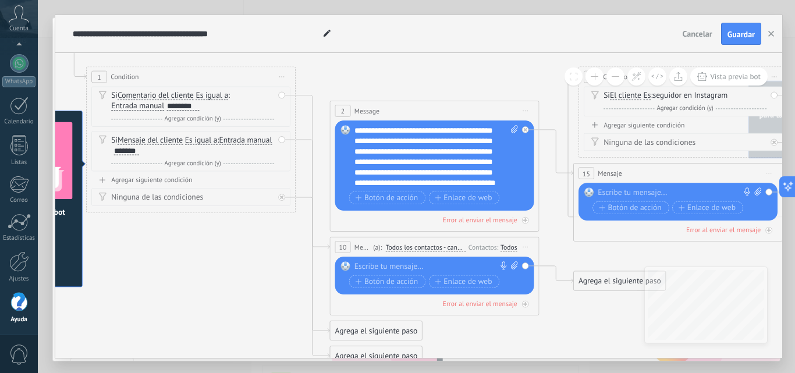
drag, startPoint x: 562, startPoint y: 141, endPoint x: 426, endPoint y: 76, distance: 151.3
click at [426, 76] on icon at bounding box center [689, 220] width 1955 height 898
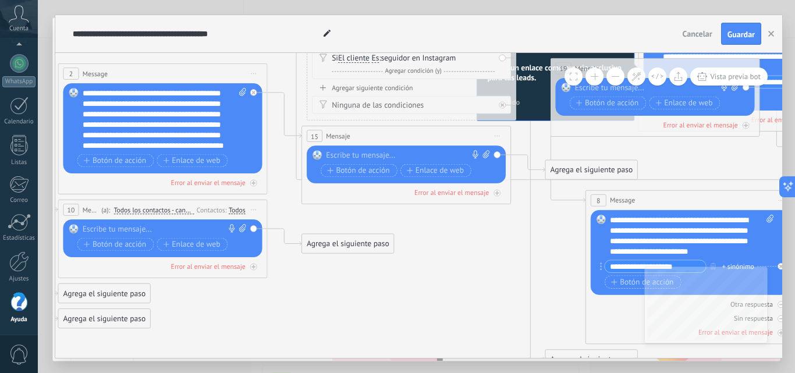
drag, startPoint x: 585, startPoint y: 334, endPoint x: 313, endPoint y: 296, distance: 274.4
click at [313, 296] on icon at bounding box center [417, 182] width 1955 height 898
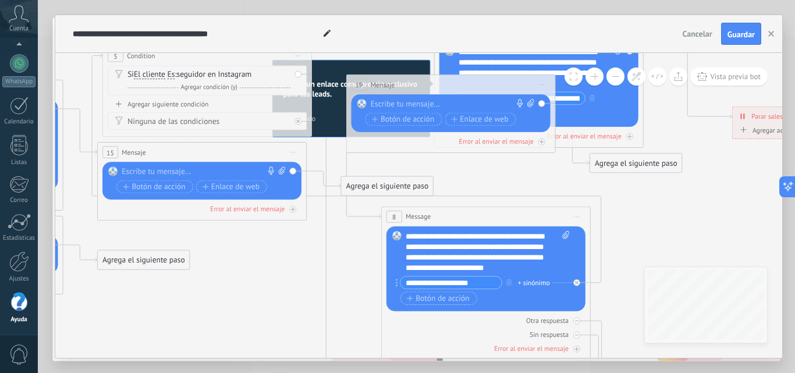
drag, startPoint x: 395, startPoint y: 264, endPoint x: 190, endPoint y: 280, distance: 205.0
click at [190, 280] on icon at bounding box center [213, 199] width 1955 height 898
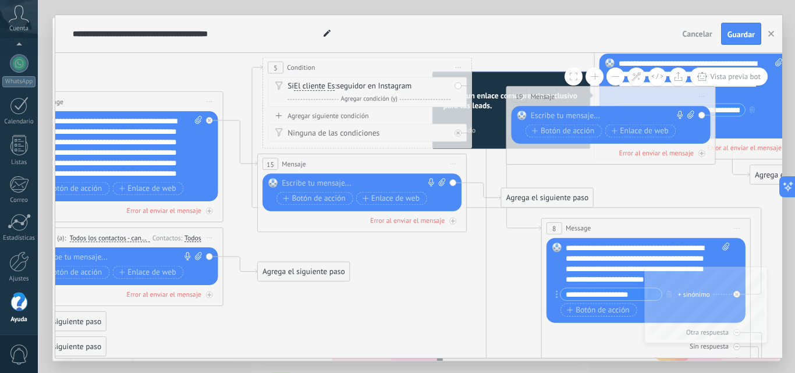
drag, startPoint x: 635, startPoint y: 212, endPoint x: 795, endPoint y: 225, distance: 160.6
click at [795, 225] on div "**********" at bounding box center [416, 186] width 757 height 373
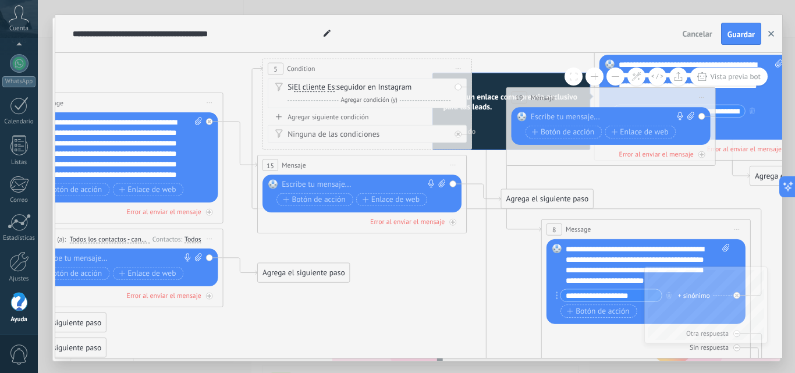
click at [774, 37] on button "button" at bounding box center [771, 34] width 17 height 22
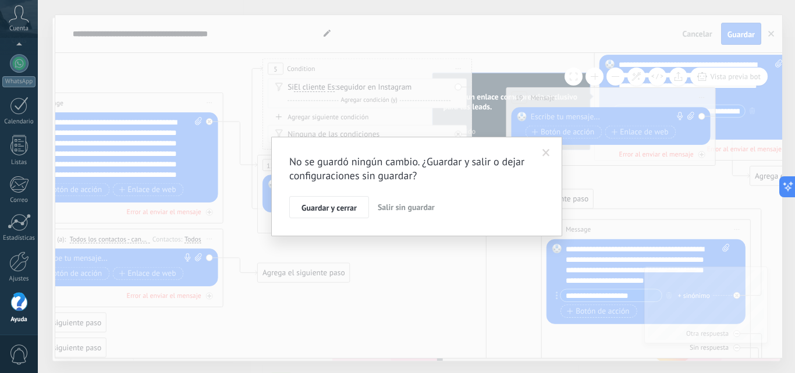
click at [406, 206] on span "Salir sin guardar" at bounding box center [406, 207] width 57 height 10
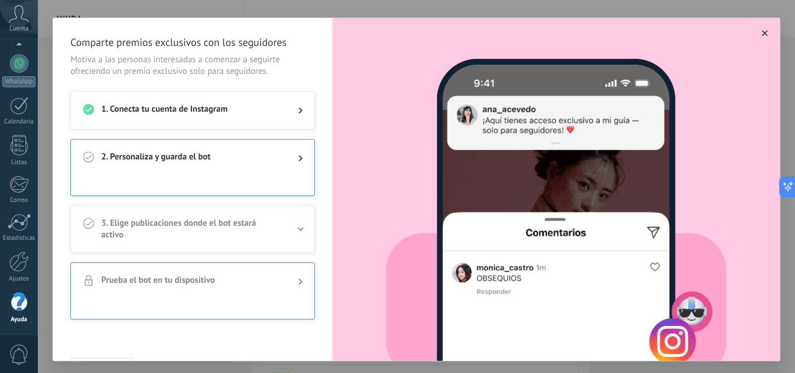
click at [762, 34] on icon "button" at bounding box center [765, 33] width 6 height 6
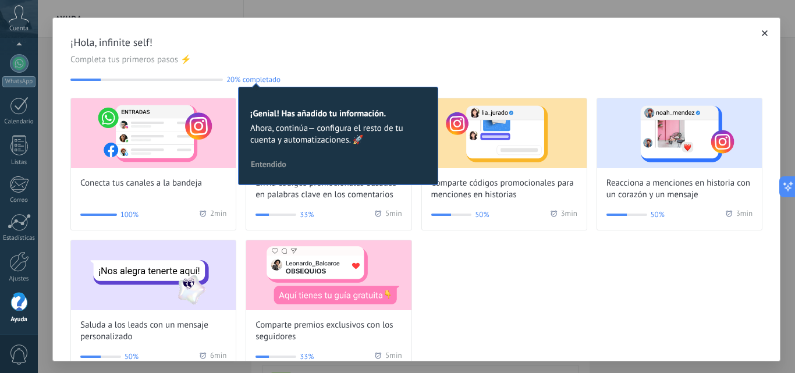
click at [762, 34] on icon "button" at bounding box center [765, 33] width 6 height 6
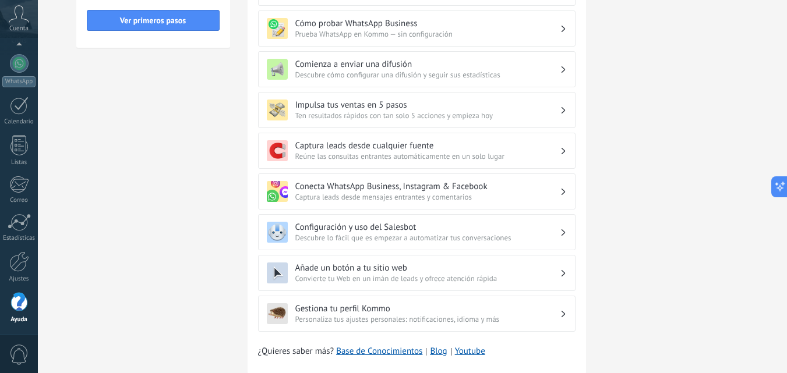
scroll to position [313, 0]
